Goal: Task Accomplishment & Management: Use online tool/utility

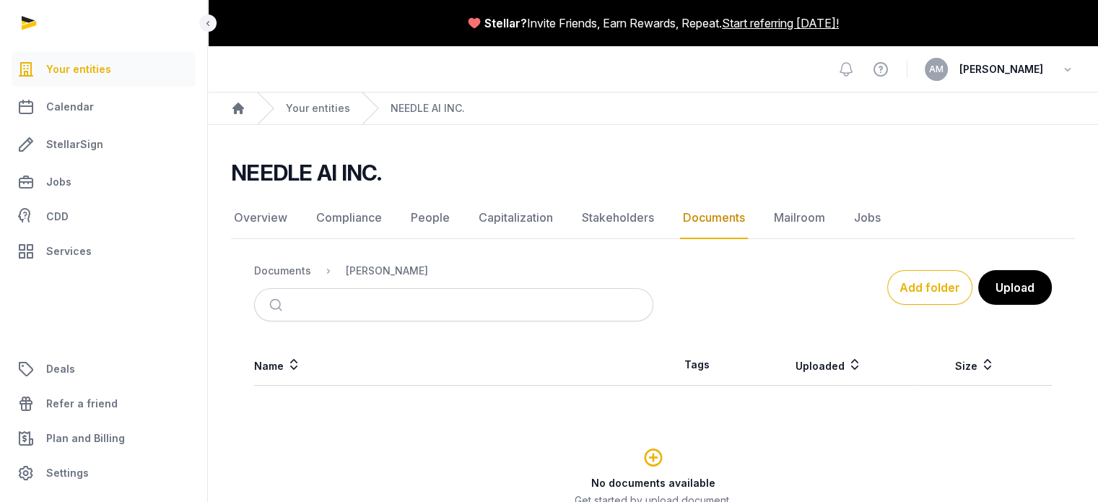
click at [474, 449] on div "No documents available Get started by upload document. Upload document" at bounding box center [653, 498] width 796 height 108
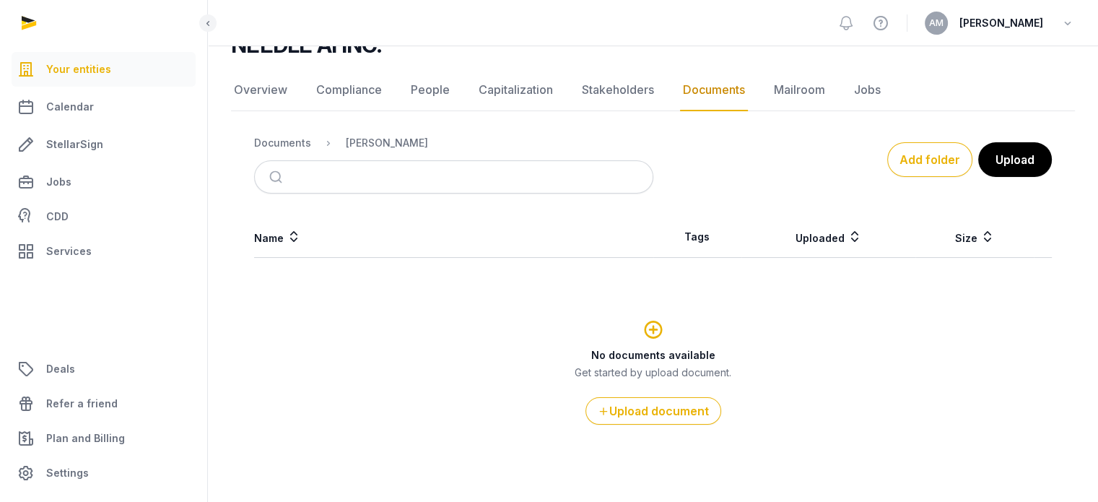
scroll to position [136, 0]
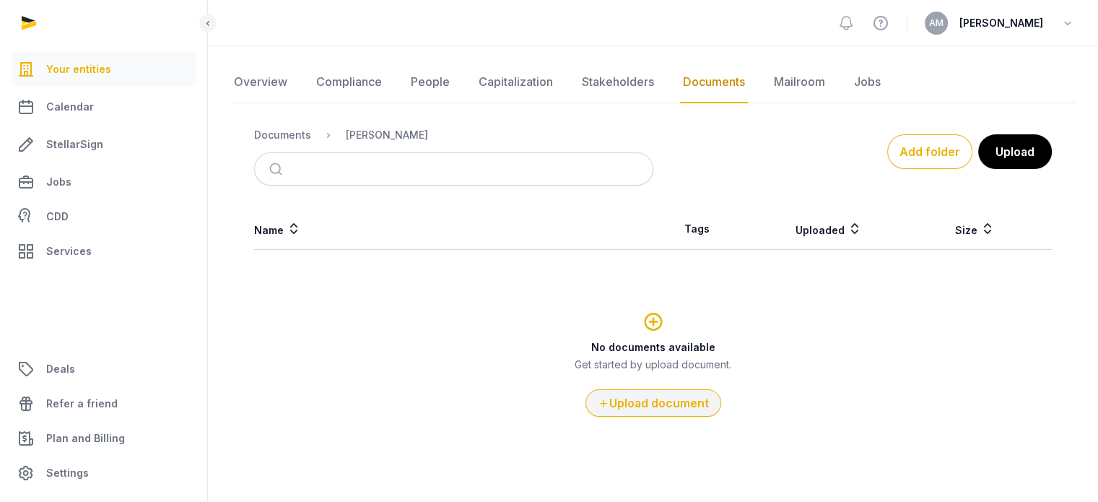
click at [660, 398] on button "Upload document" at bounding box center [653, 402] width 136 height 27
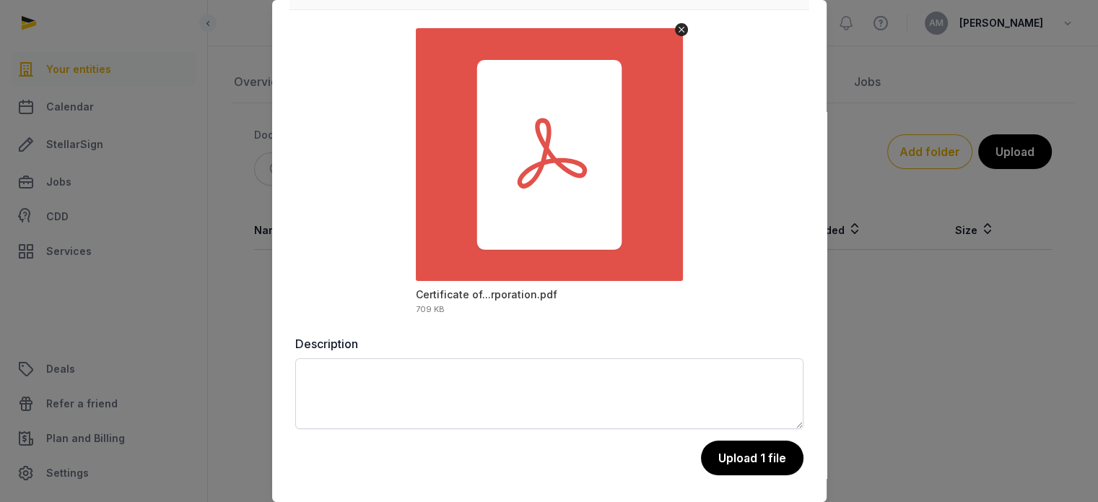
scroll to position [74, 0]
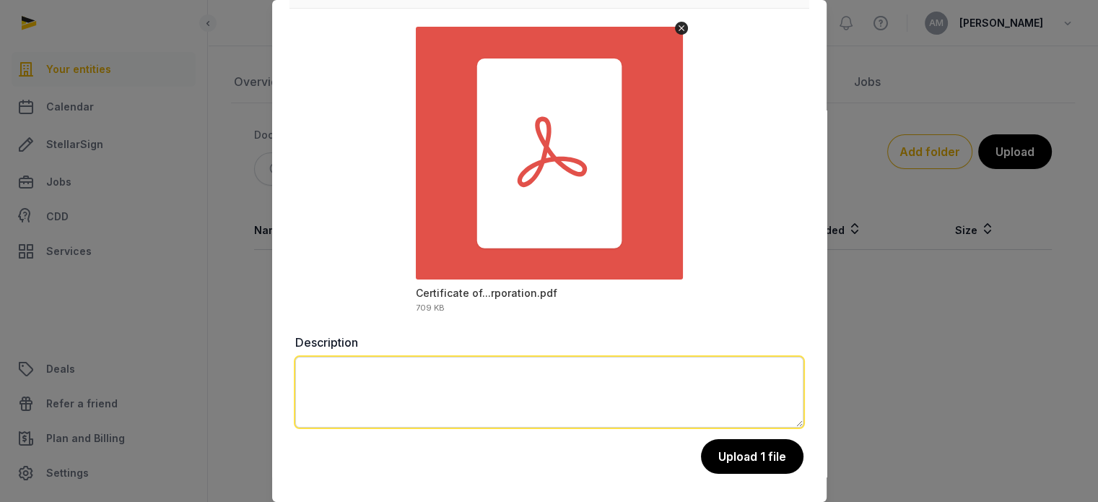
click at [532, 386] on textarea at bounding box center [549, 392] width 508 height 71
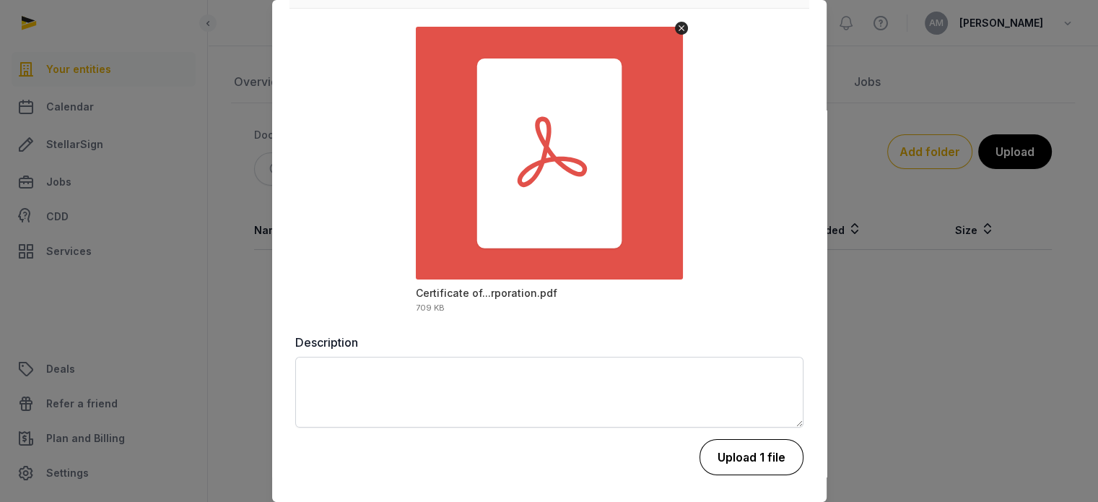
click at [744, 456] on button "Upload 1 file" at bounding box center [752, 457] width 104 height 36
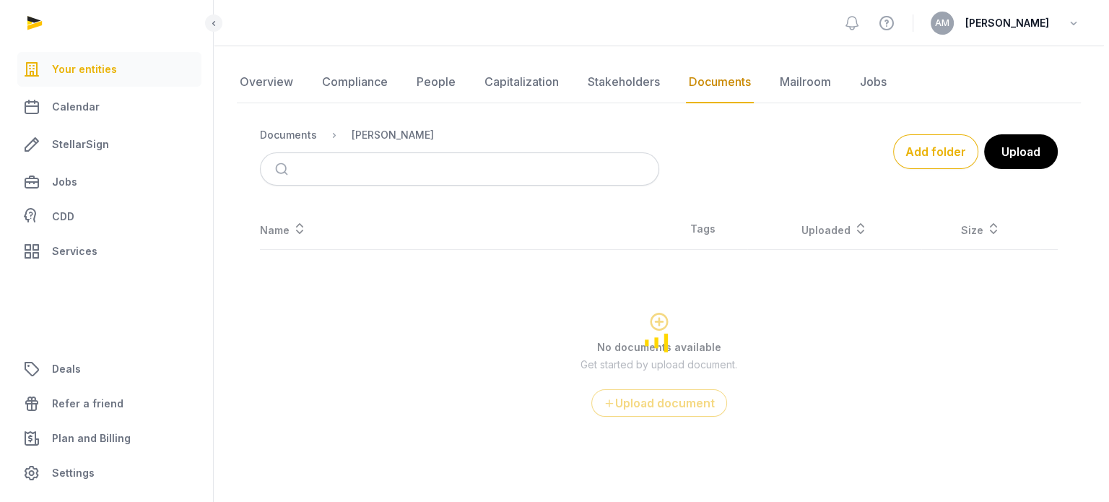
scroll to position [0, 0]
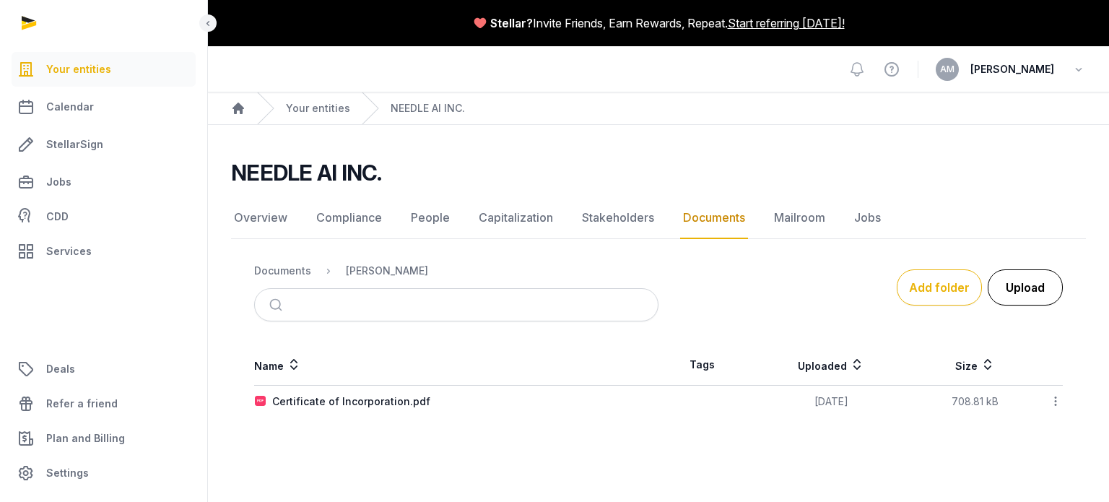
click at [1019, 283] on button "Upload" at bounding box center [1025, 287] width 75 height 36
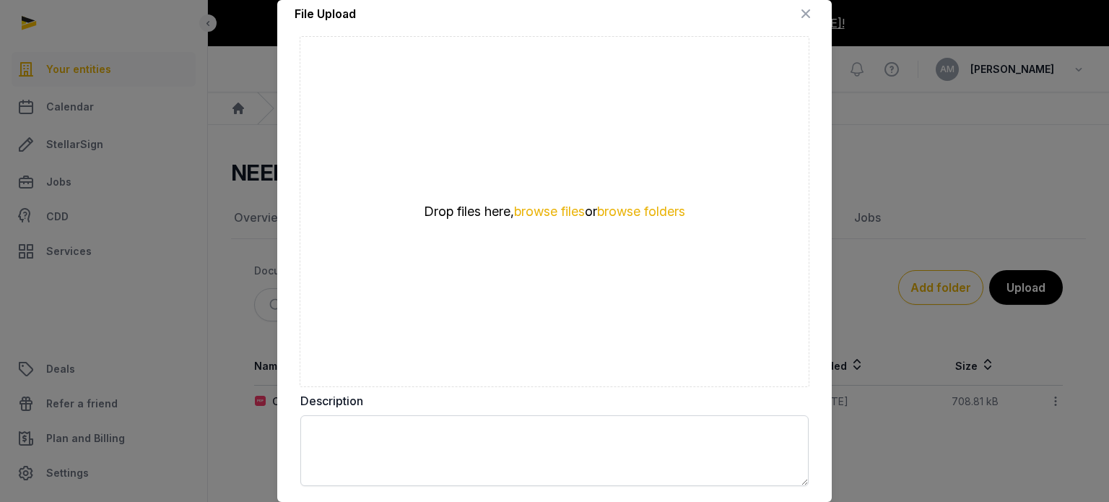
scroll to position [16, 0]
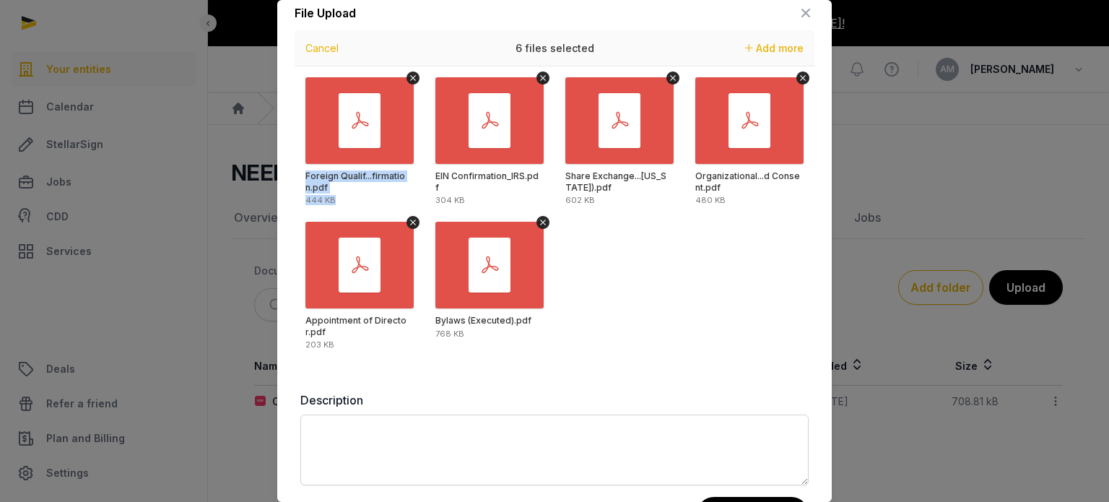
drag, startPoint x: 517, startPoint y: 144, endPoint x: 344, endPoint y: 133, distance: 172.9
click at [344, 74] on div "Foreign Qualif...firmation.pdf 444 KB EIN Confirmation_IRS.pdf 304 KB Share Exc…" at bounding box center [555, 74] width 520 height 0
drag, startPoint x: 341, startPoint y: 135, endPoint x: 469, endPoint y: 134, distance: 127.8
click at [448, 74] on div "Foreign Qualif...firmation.pdf 444 KB EIN Confirmation_IRS.pdf 304 KB Share Exc…" at bounding box center [555, 74] width 520 height 0
click at [710, 276] on div "Foreign Qualif...firmation.pdf 444 KB EIN Confirmation_IRS.pdf 304 KB Share Exc…" at bounding box center [555, 218] width 520 height 289
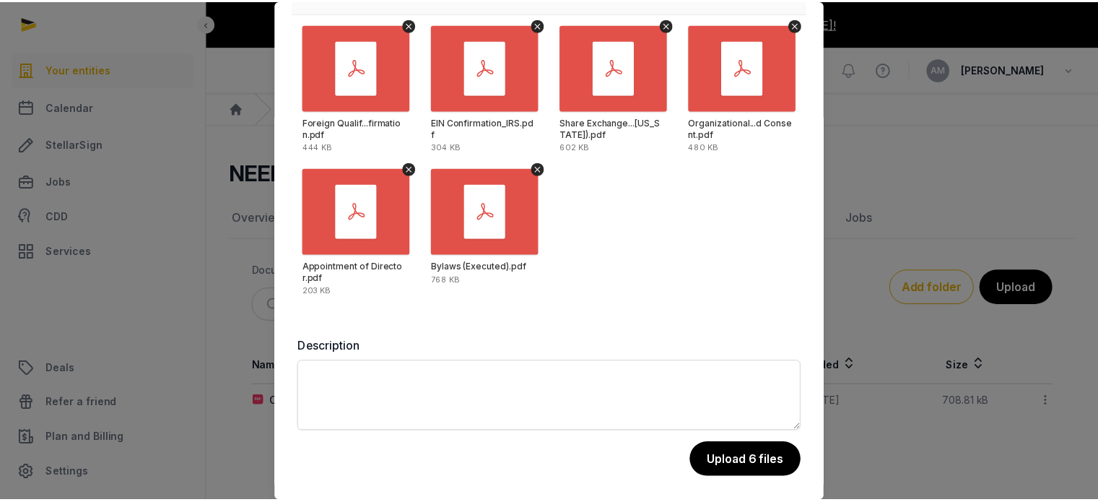
scroll to position [74, 0]
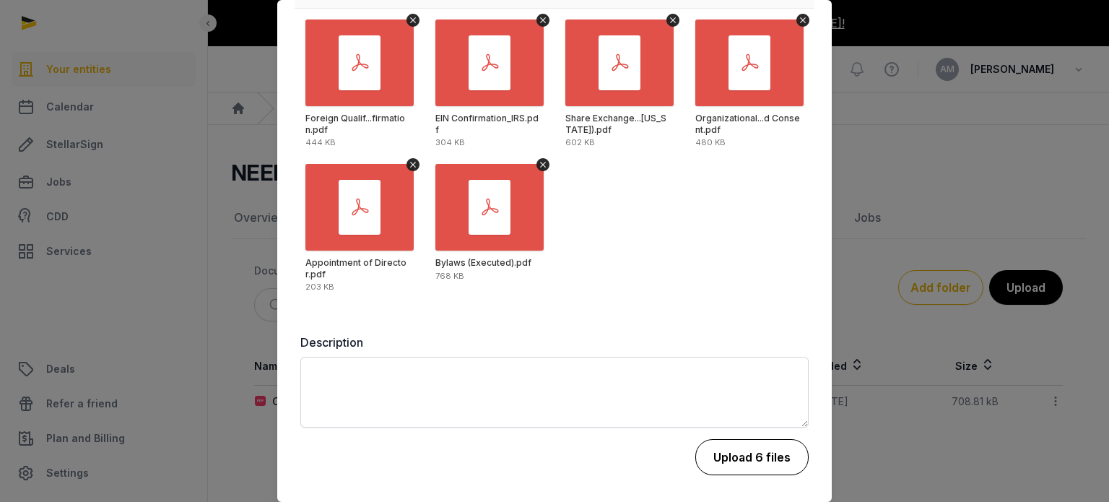
click at [731, 453] on button "Upload 6 files" at bounding box center [751, 457] width 113 height 36
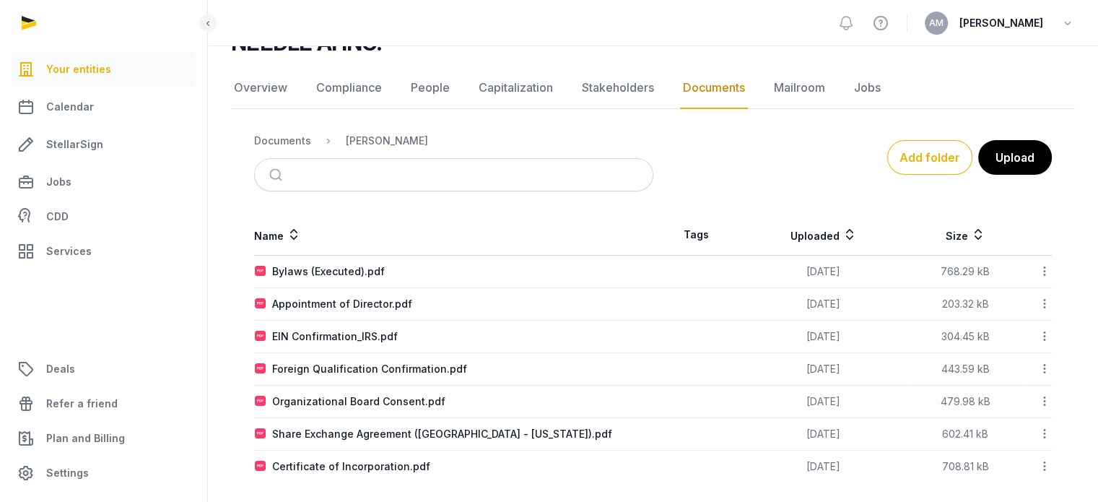
scroll to position [137, 0]
